Goal: Find contact information: Find contact information

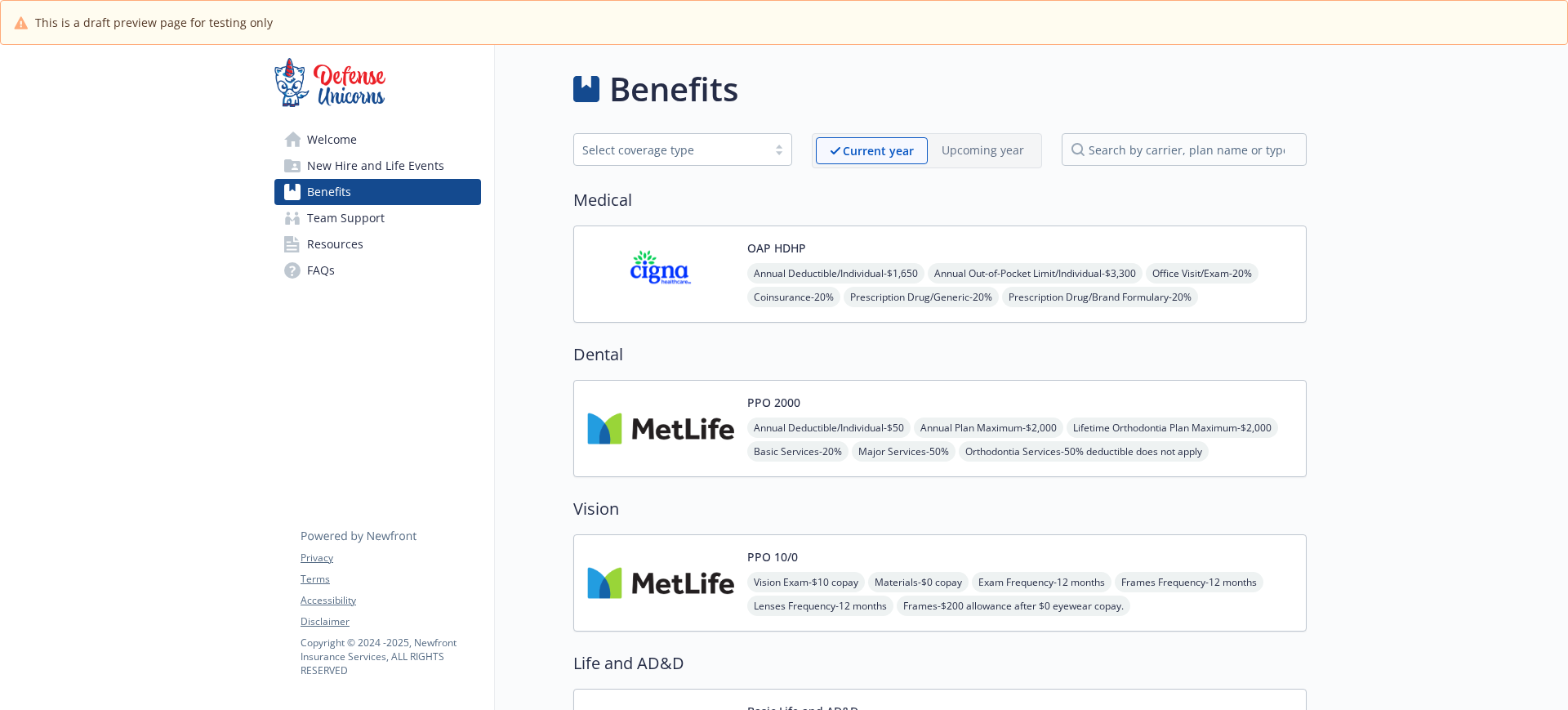
click at [336, 219] on span "Team Support" at bounding box center [346, 218] width 78 height 26
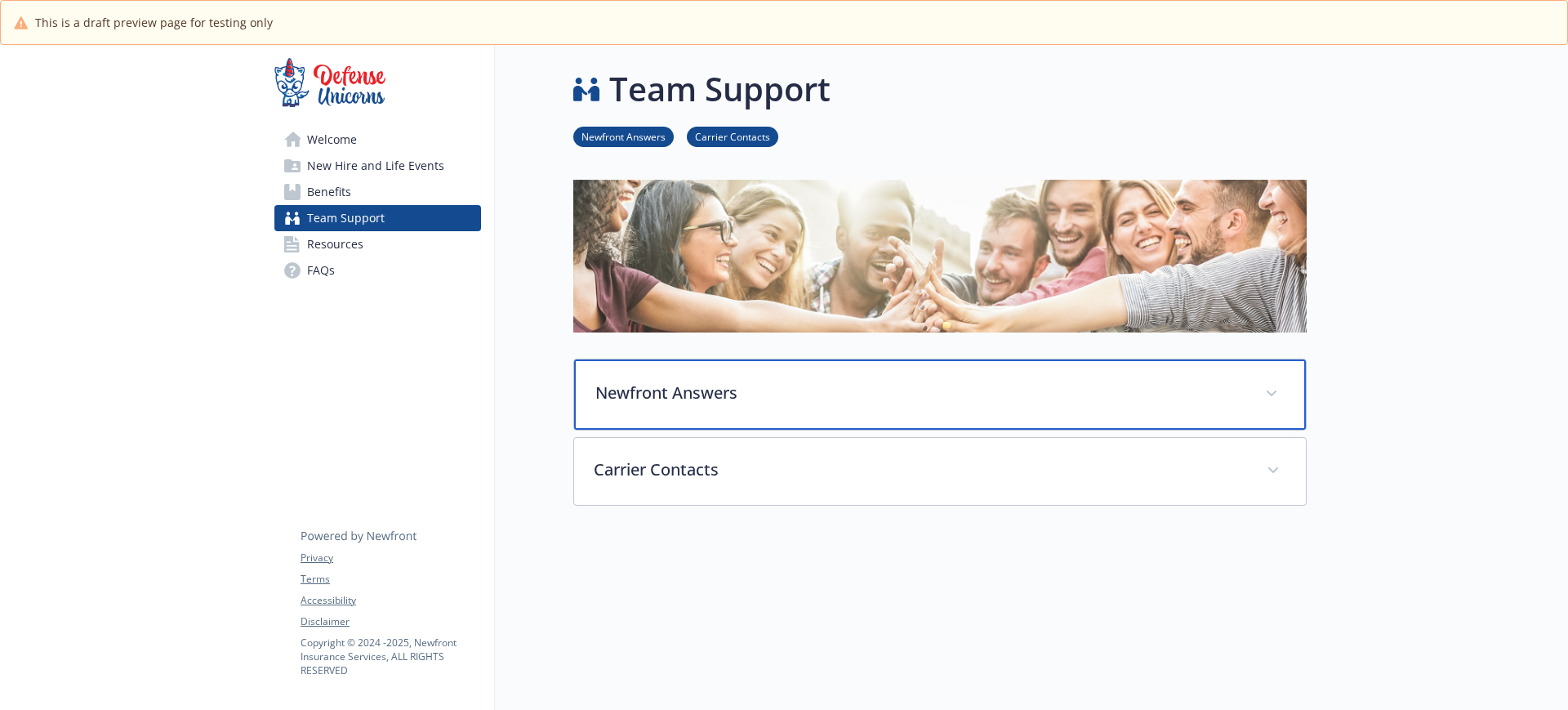
click at [679, 395] on p "Newfront Answers" at bounding box center [921, 393] width 650 height 24
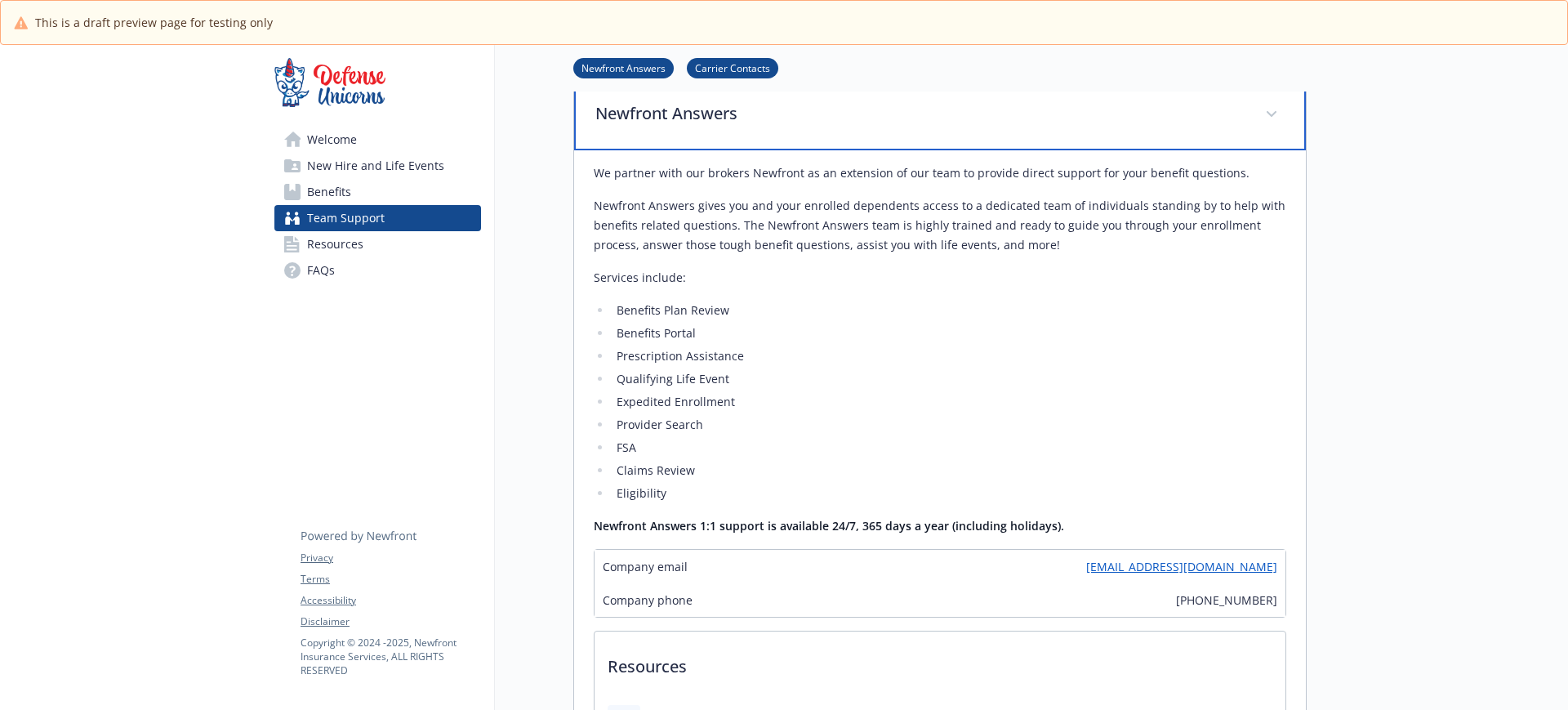
scroll to position [306, 0]
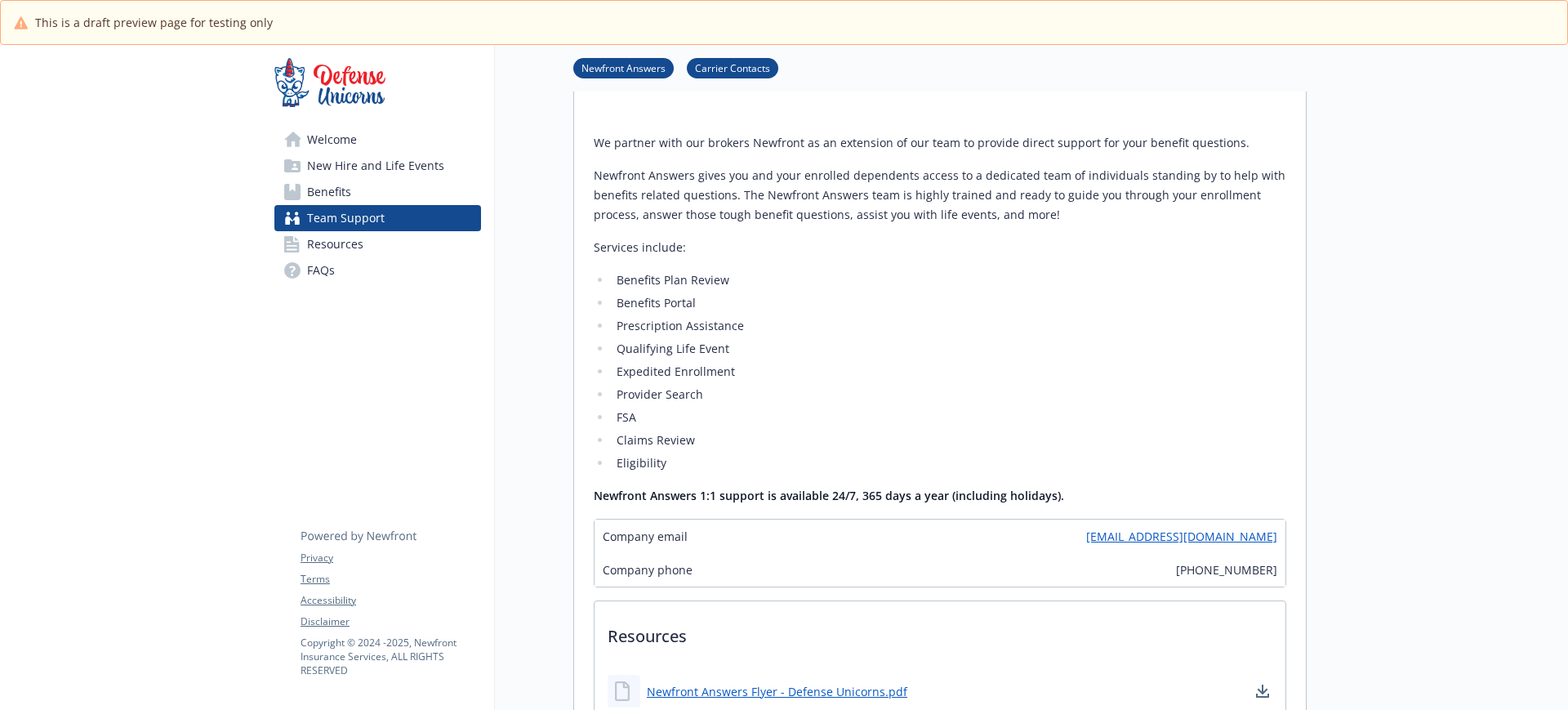
click at [1244, 540] on link "[EMAIL_ADDRESS][DOMAIN_NAME]" at bounding box center [1182, 536] width 191 height 17
drag, startPoint x: 313, startPoint y: 130, endPoint x: 335, endPoint y: 124, distance: 22.8
click at [313, 130] on span "Welcome" at bounding box center [332, 139] width 50 height 26
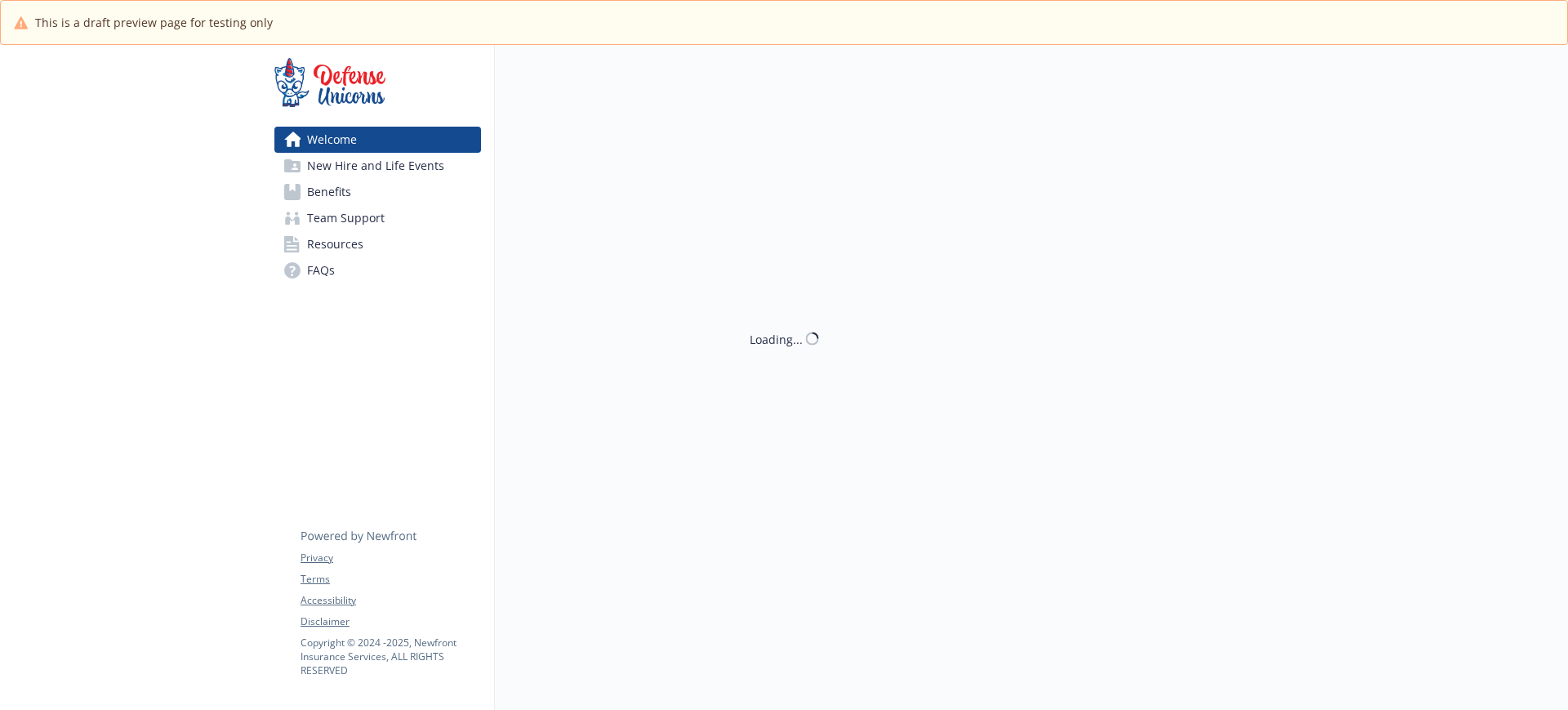
scroll to position [306, 0]
